Goal: Task Accomplishment & Management: Manage account settings

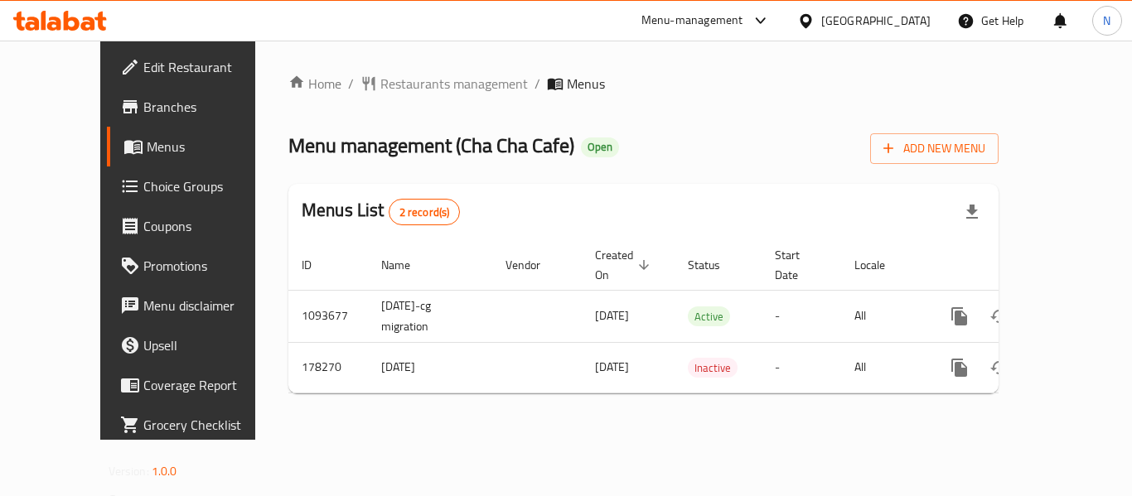
click at [821, 27] on div at bounding box center [809, 21] width 24 height 18
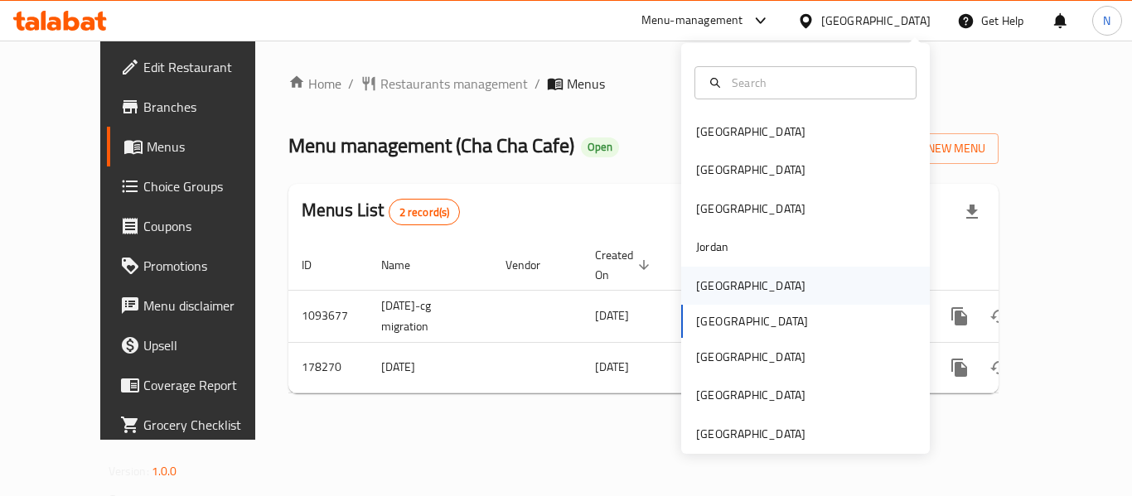
click at [712, 295] on div "[GEOGRAPHIC_DATA]" at bounding box center [750, 286] width 109 height 18
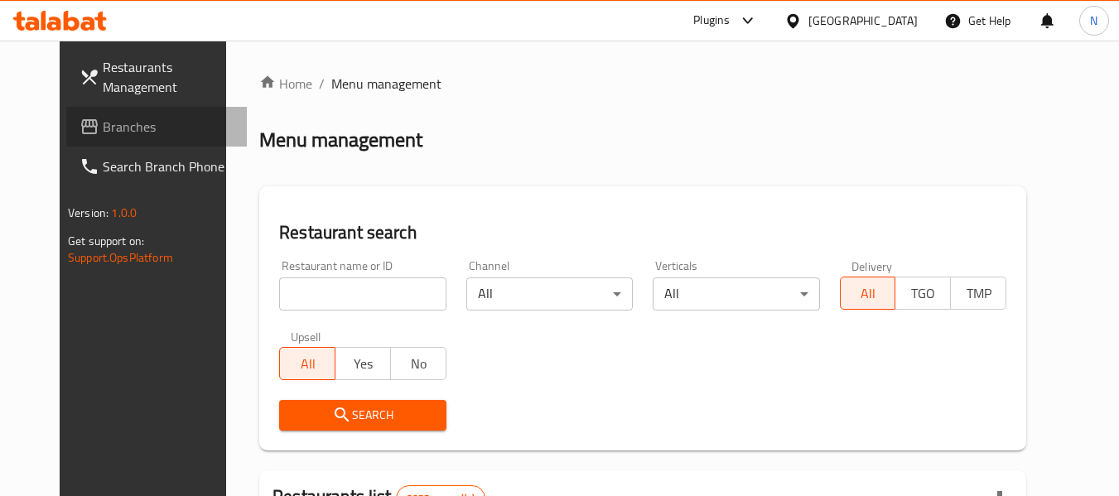
click at [103, 137] on span "Branches" at bounding box center [168, 127] width 131 height 20
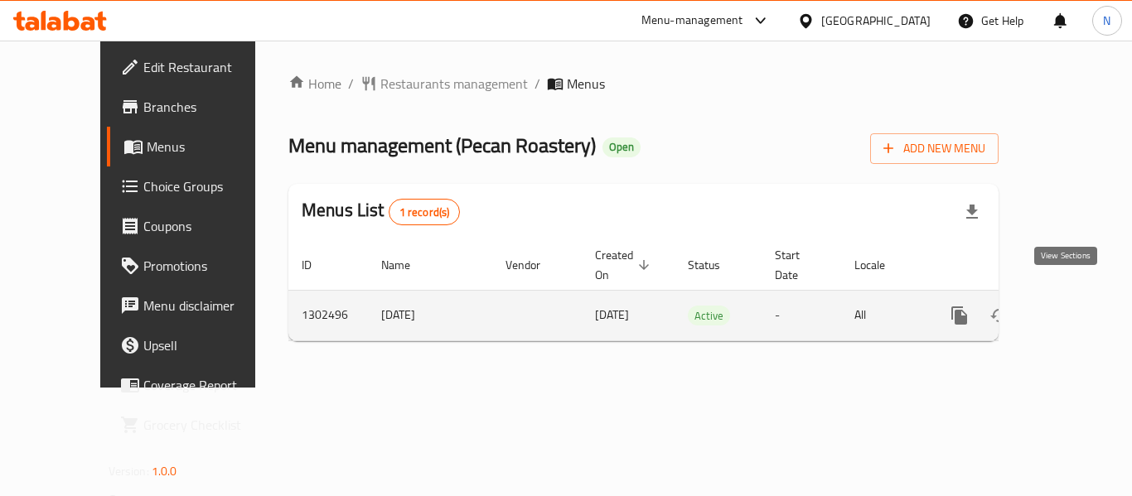
click at [1059, 296] on link "enhanced table" at bounding box center [1079, 316] width 40 height 40
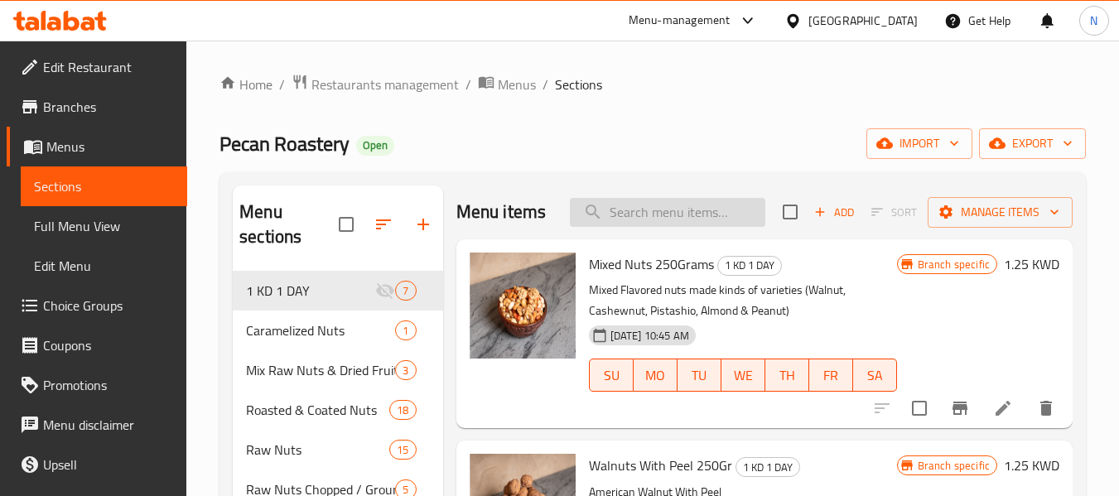
click at [667, 219] on input "search" at bounding box center [668, 212] width 196 height 29
paste input "قراصيا مجففة منزوعة البذر"
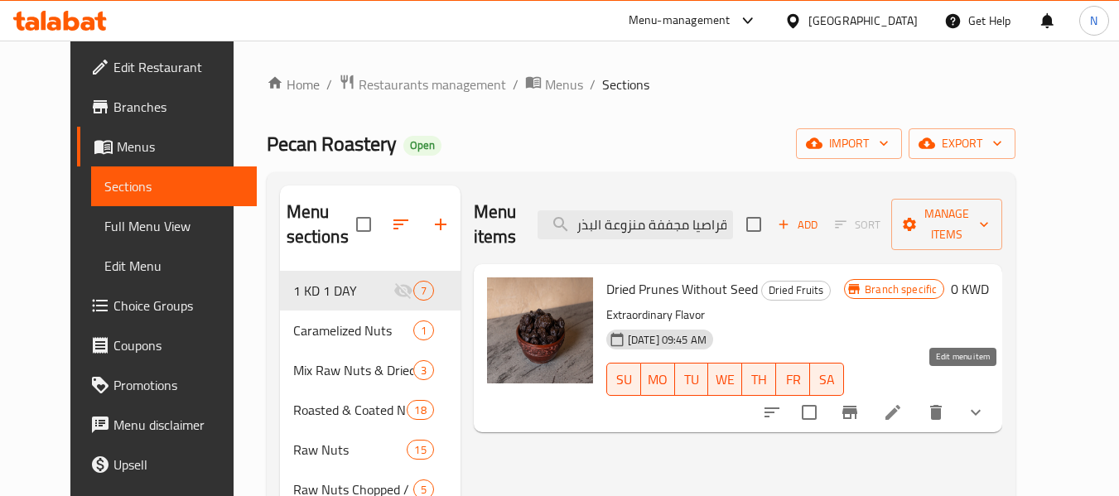
type input "قراصيا مجففة منزوعة البذر"
click at [903, 403] on icon at bounding box center [893, 413] width 20 height 20
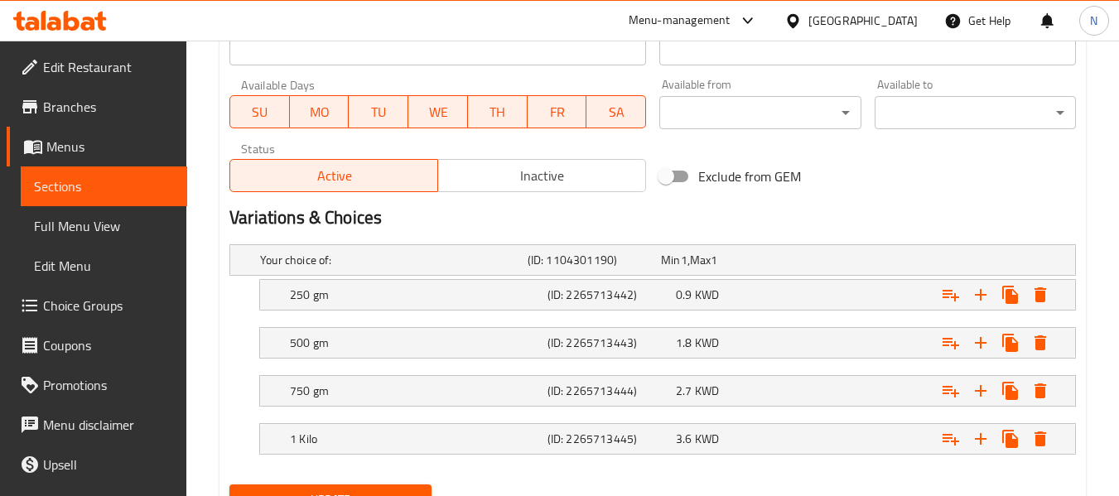
scroll to position [832, 0]
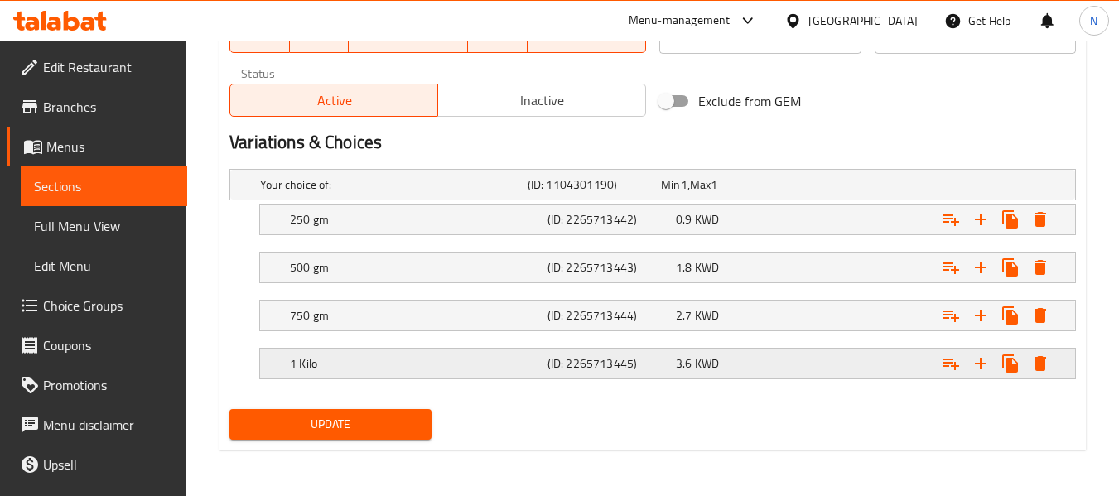
click at [650, 362] on h5 "(ID: 2265713445)" at bounding box center [609, 363] width 122 height 17
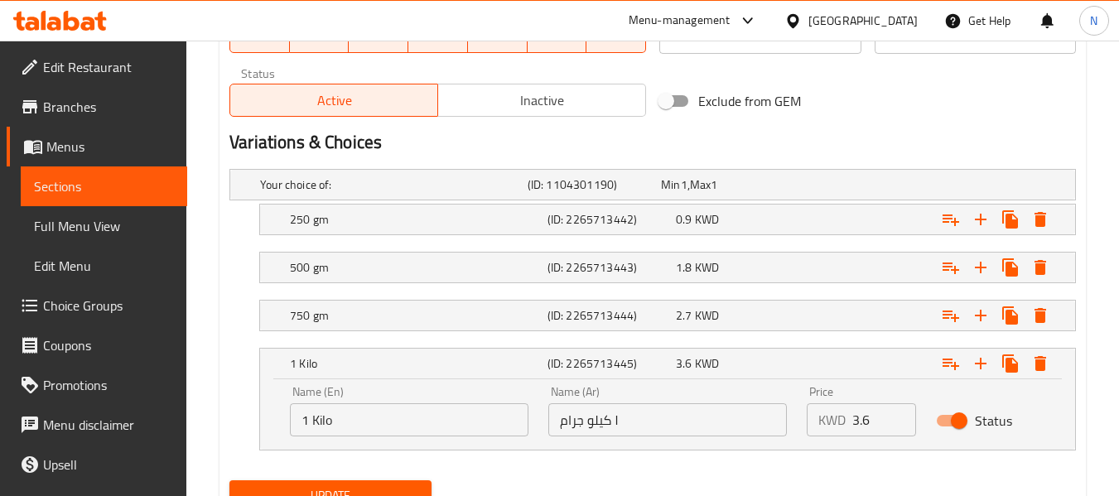
click at [462, 406] on input "1 Kilo" at bounding box center [409, 419] width 239 height 33
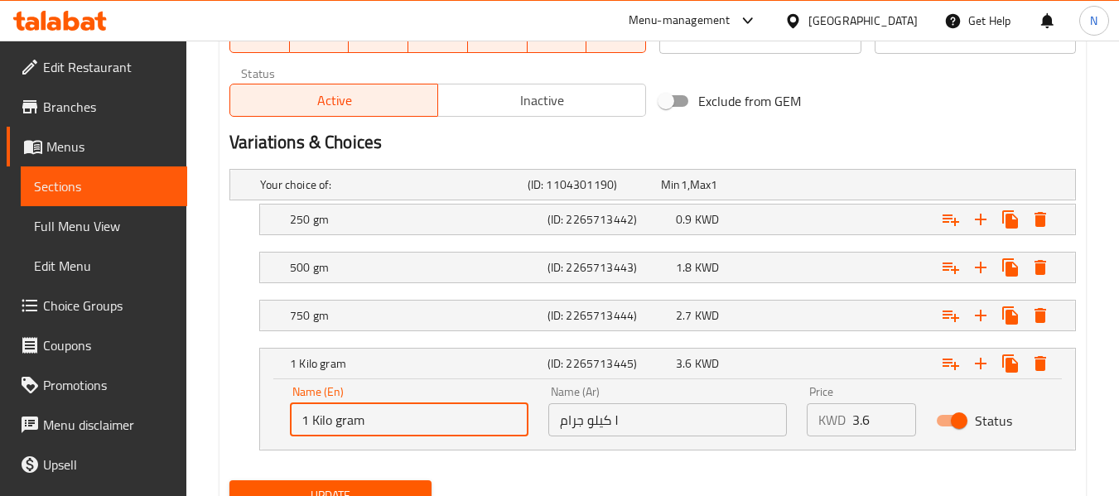
type input "1 Kilo gram"
click at [230, 481] on button "Update" at bounding box center [330, 496] width 201 height 31
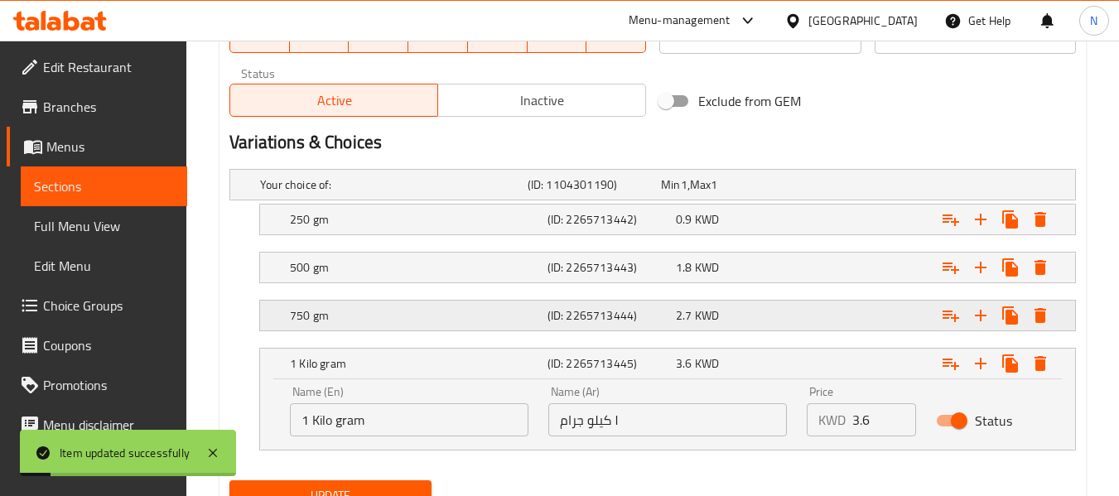
click at [510, 317] on h5 "750 gm" at bounding box center [415, 315] width 251 height 17
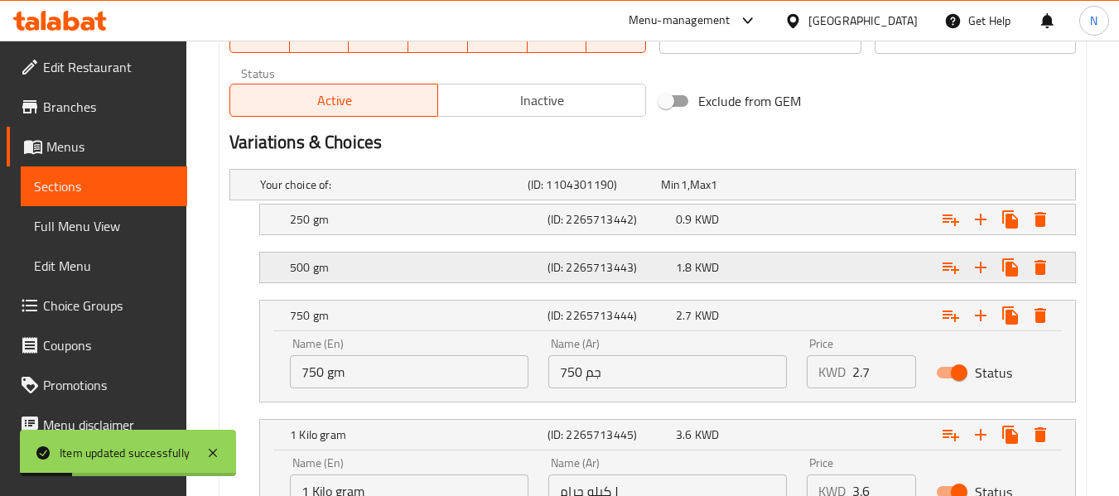
click at [482, 276] on div "500 gm" at bounding box center [416, 267] width 258 height 23
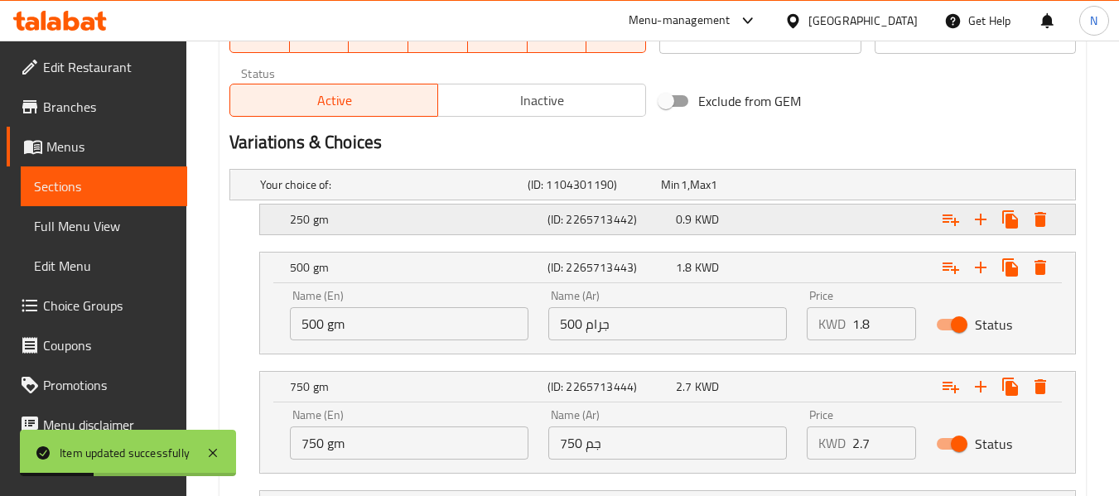
click at [446, 217] on h5 "250 gm" at bounding box center [415, 219] width 251 height 17
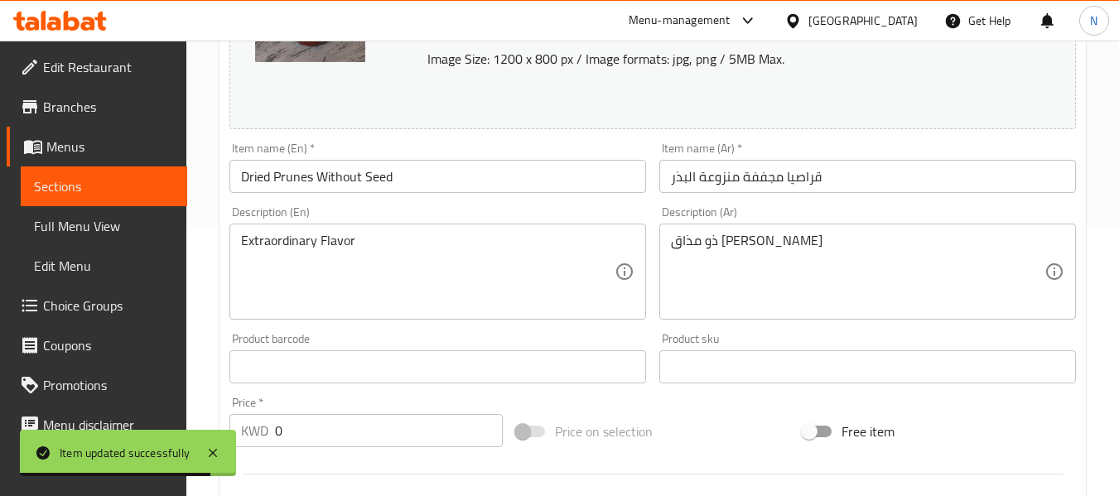
scroll to position [268, 0]
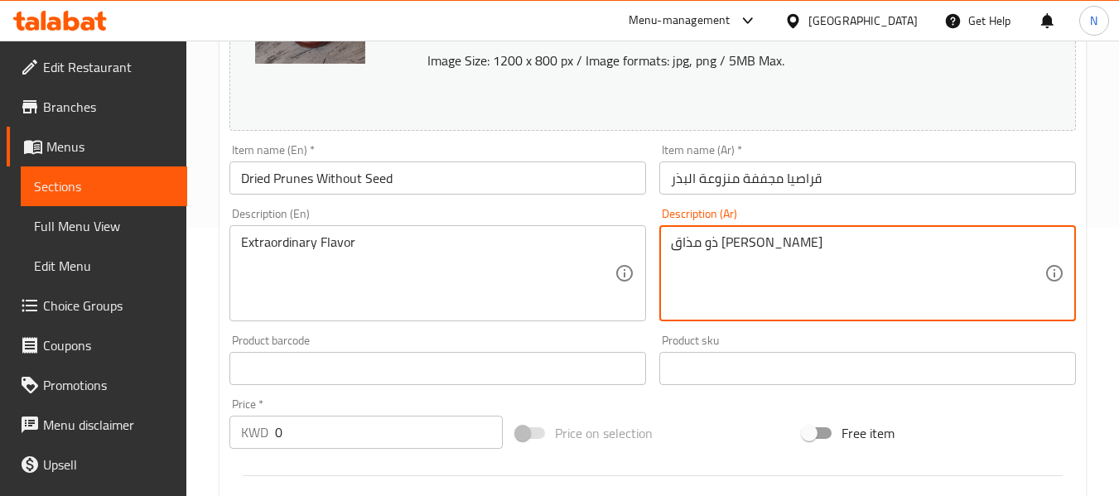
click at [719, 258] on textarea "ذو مذاق [PERSON_NAME]" at bounding box center [858, 273] width 374 height 79
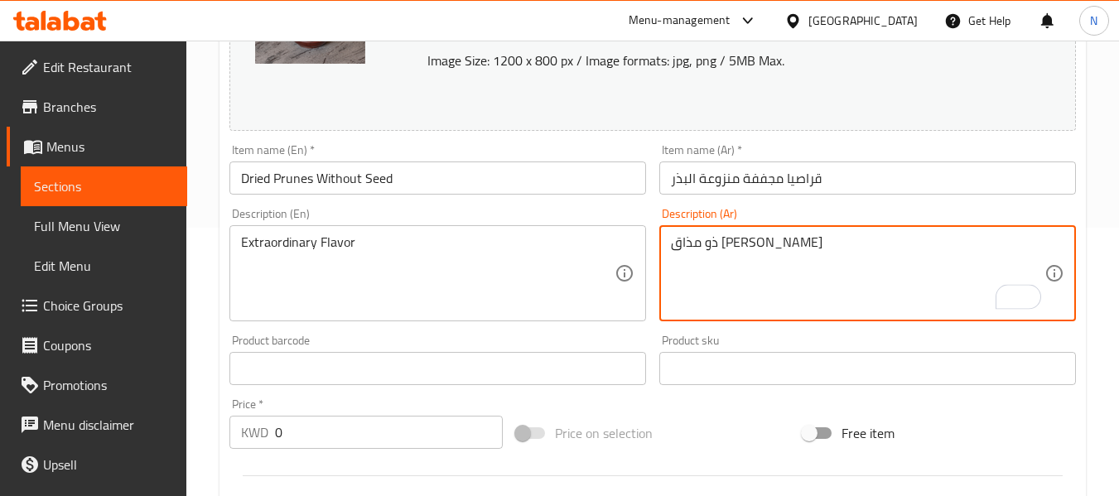
click at [719, 258] on textarea "ذو مذاق [PERSON_NAME]" at bounding box center [858, 273] width 374 height 79
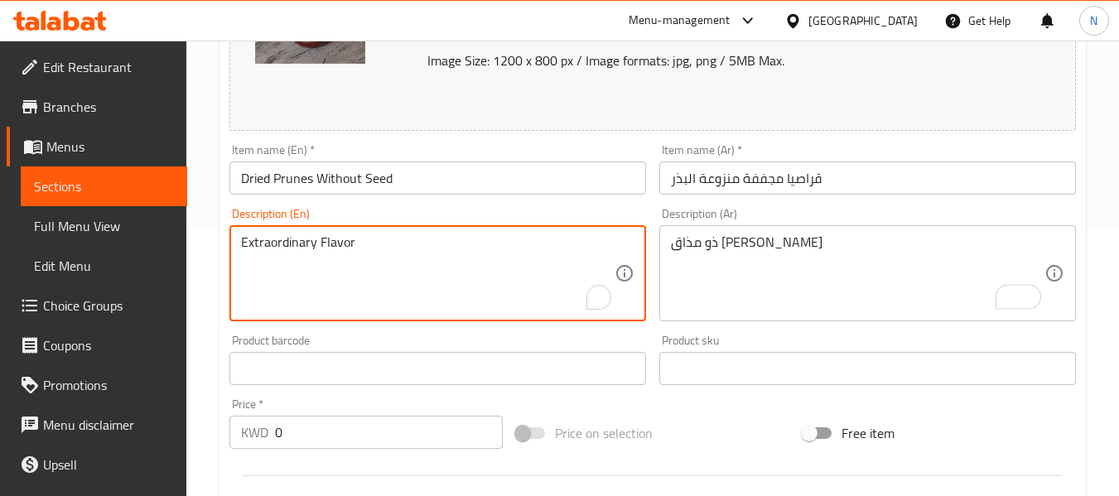
click at [322, 273] on textarea "Extraordinary Flavor" at bounding box center [428, 273] width 374 height 79
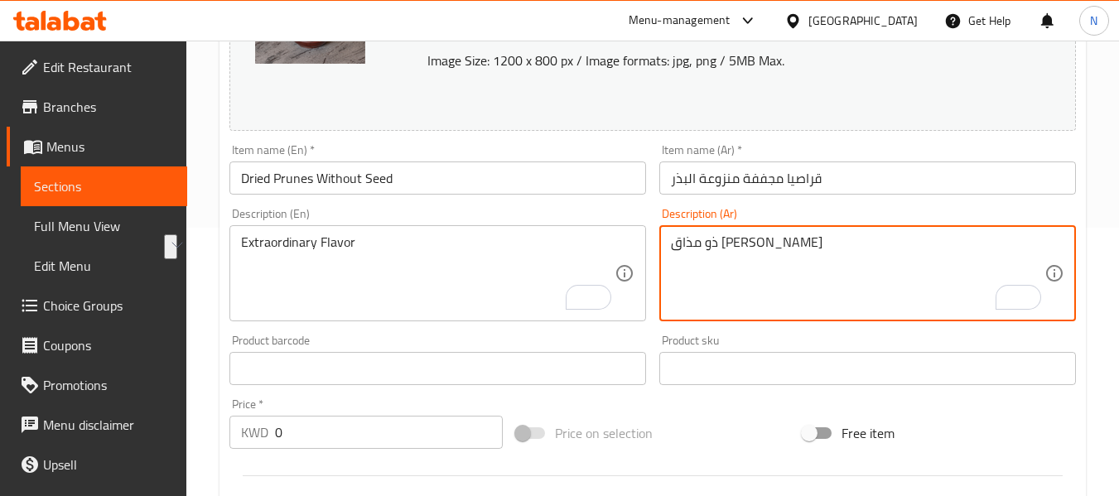
click at [713, 234] on textarea "ذو مذاق [PERSON_NAME]" at bounding box center [858, 273] width 374 height 79
click at [692, 254] on textarea "ذو مذاق [PERSON_NAME]" at bounding box center [858, 273] width 374 height 79
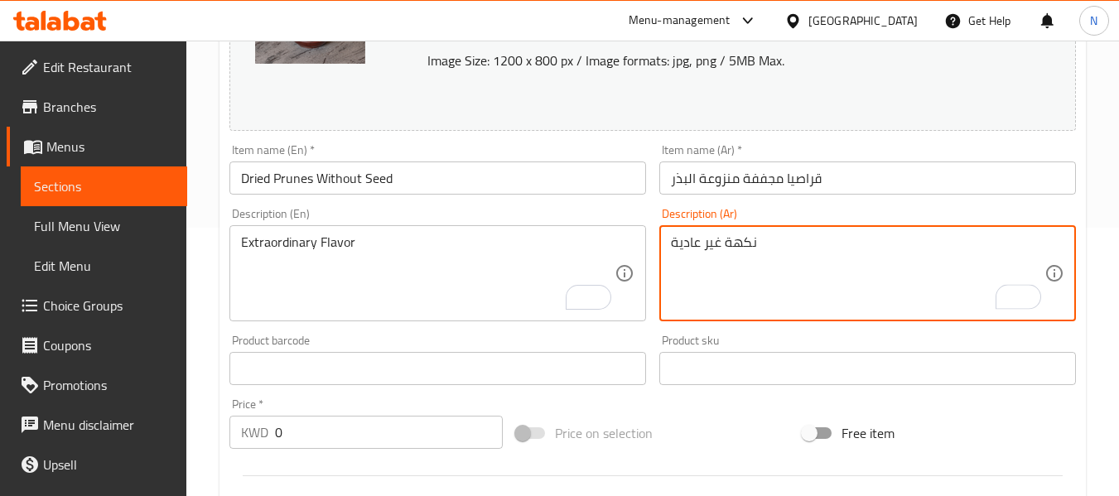
type textarea "نكهة غير عادية"
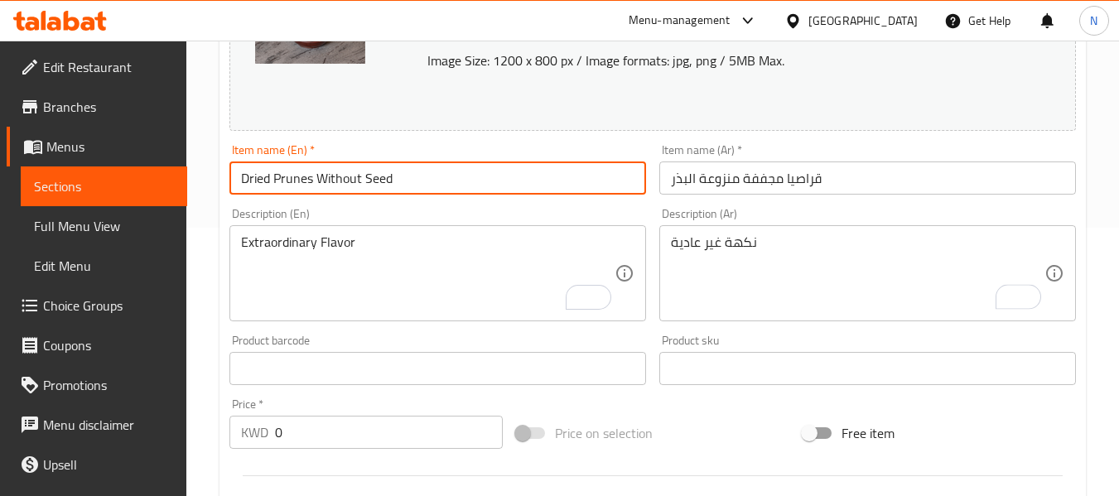
click at [485, 185] on input "Dried Prunes Without Seed" at bounding box center [438, 178] width 417 height 33
click at [673, 186] on input "قراصيا مجففة منزوعة البذر" at bounding box center [868, 178] width 417 height 33
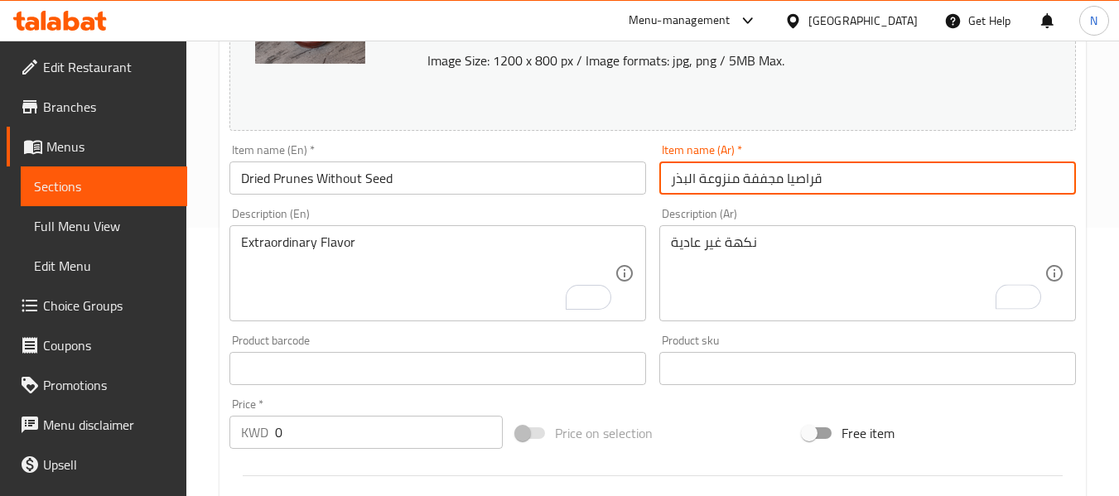
click at [673, 186] on input "قراصيا مجففة منزوعة البذر" at bounding box center [868, 178] width 417 height 33
click at [292, 192] on input "Dried Prunes Without Seed" at bounding box center [438, 178] width 417 height 33
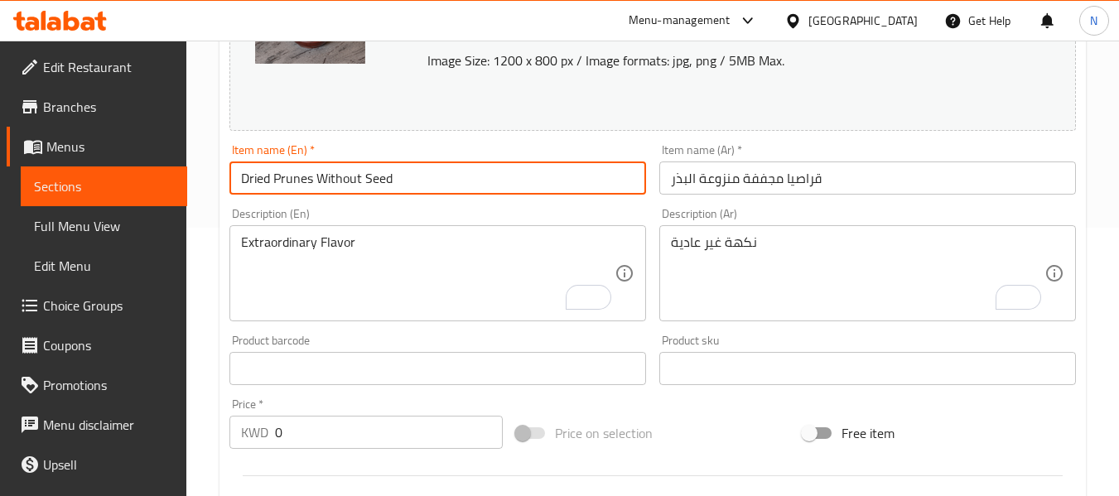
click at [292, 192] on input "Dried Prunes Without Seed" at bounding box center [438, 178] width 417 height 33
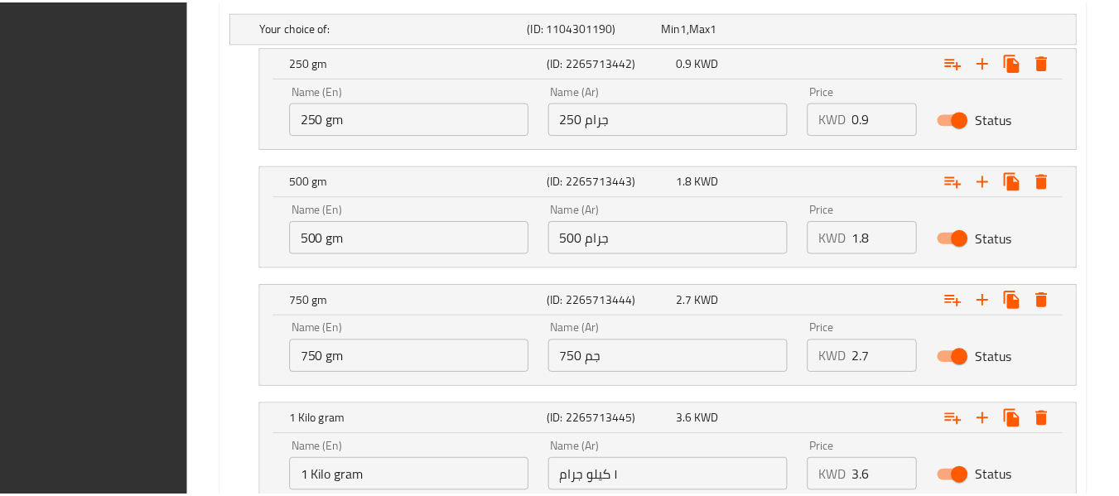
scroll to position [1117, 0]
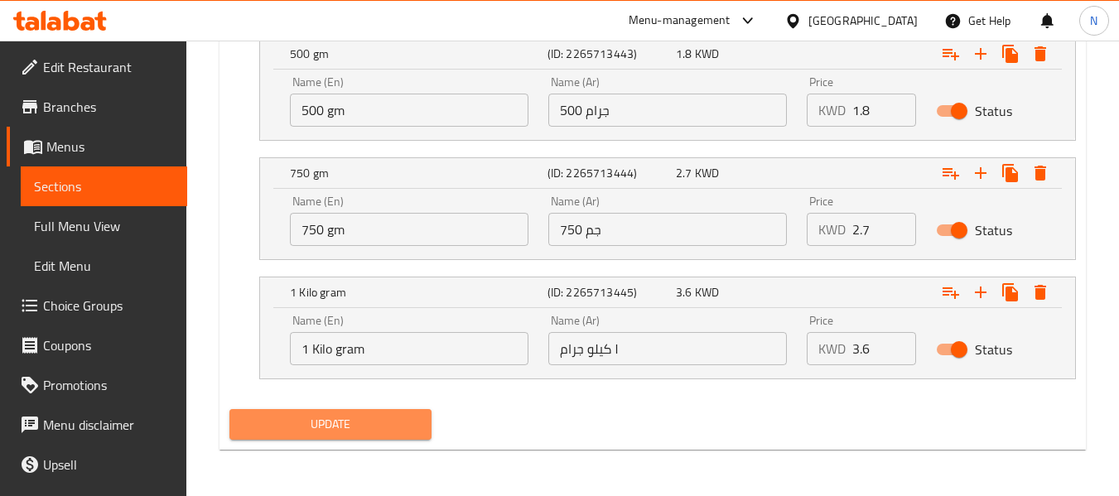
click at [413, 420] on span "Update" at bounding box center [330, 424] width 175 height 21
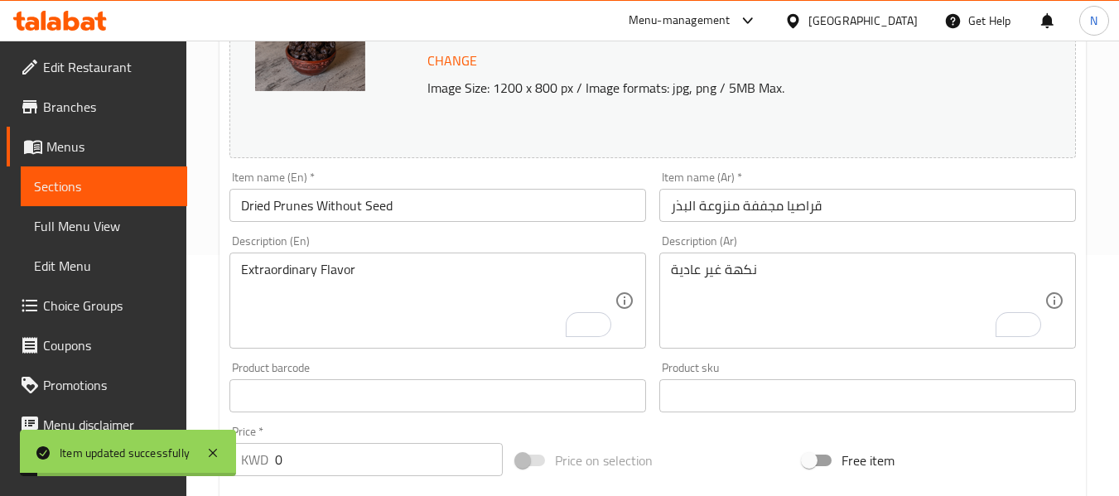
scroll to position [0, 0]
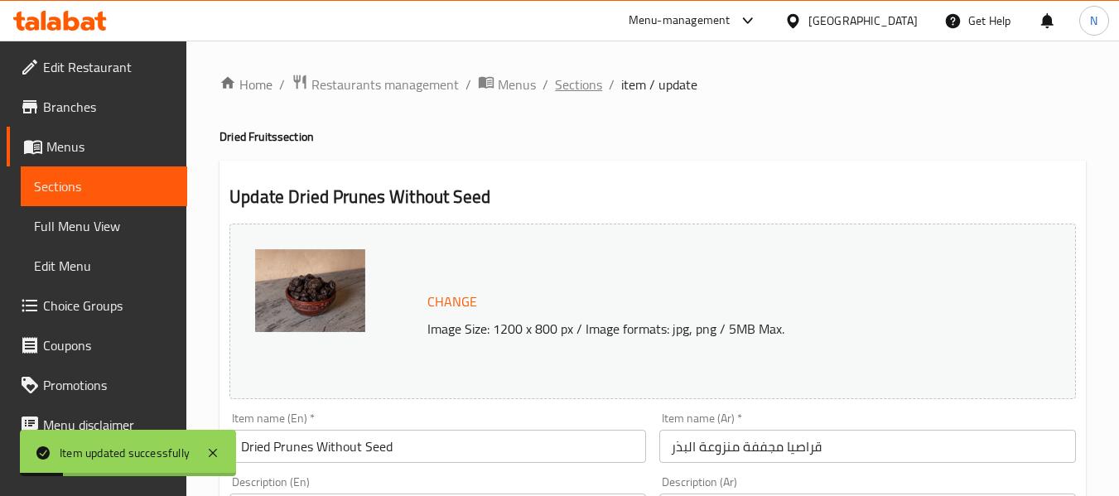
click at [575, 86] on span "Sections" at bounding box center [578, 85] width 47 height 20
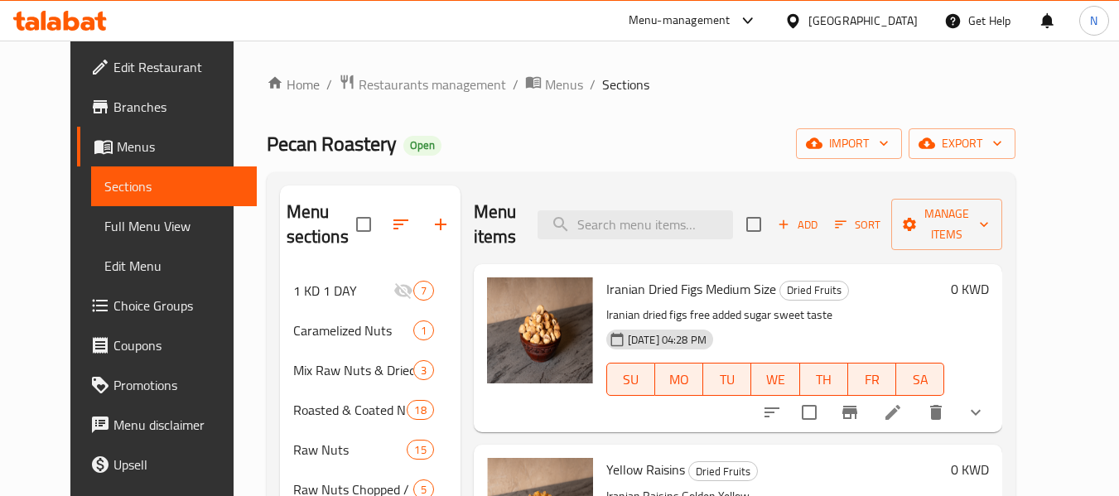
click at [896, 17] on div "[GEOGRAPHIC_DATA]" at bounding box center [863, 21] width 109 height 18
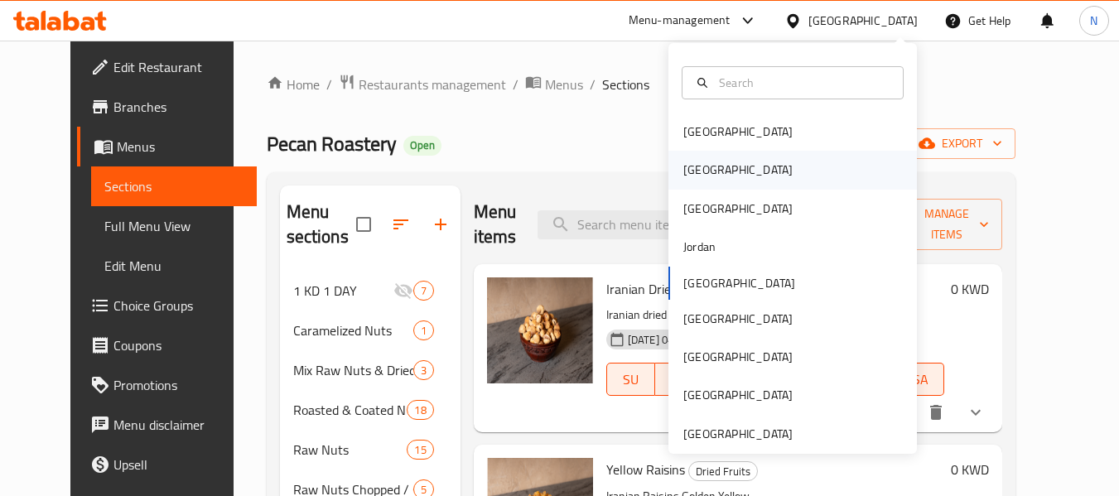
click at [684, 172] on div "[GEOGRAPHIC_DATA]" at bounding box center [738, 170] width 109 height 18
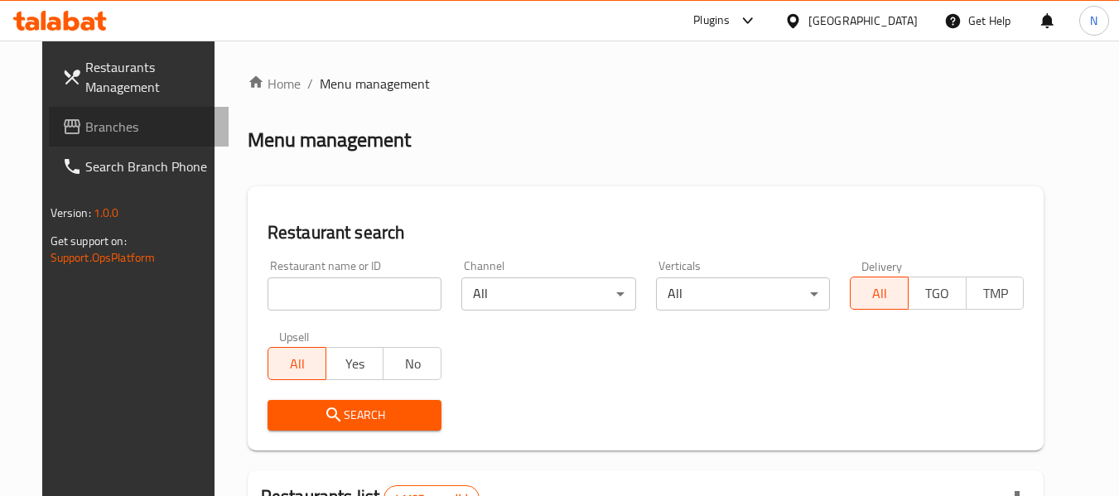
click at [115, 119] on span "Branches" at bounding box center [150, 127] width 131 height 20
